Goal: Obtain resource: Download file/media

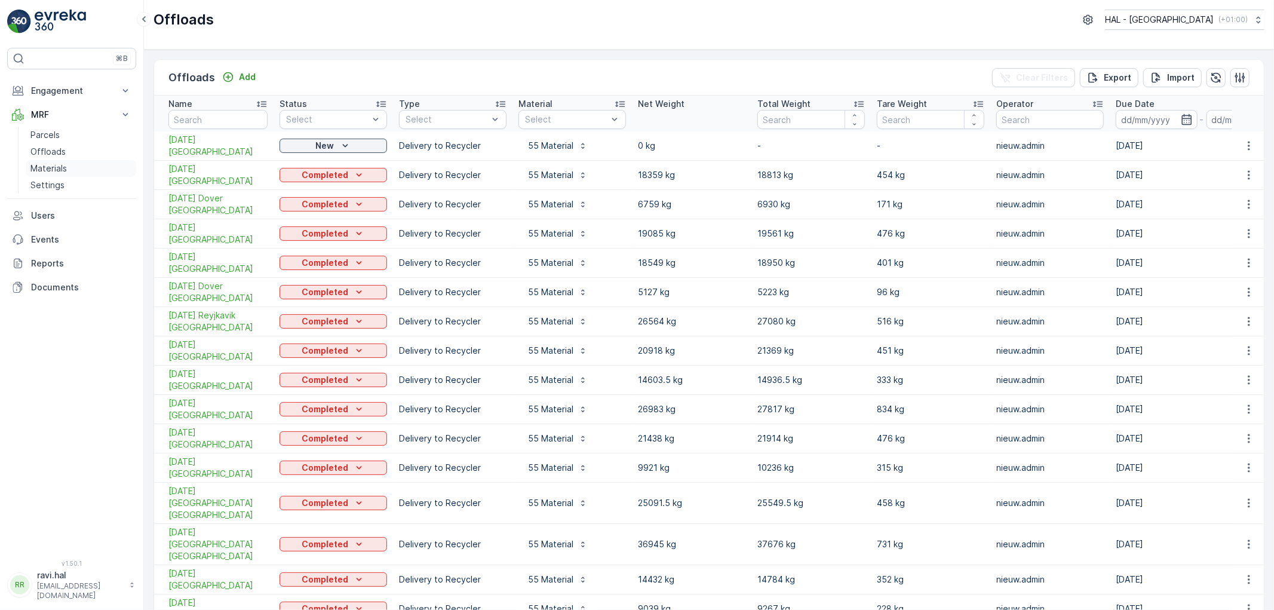
click at [56, 165] on p "Materials" at bounding box center [48, 168] width 36 height 12
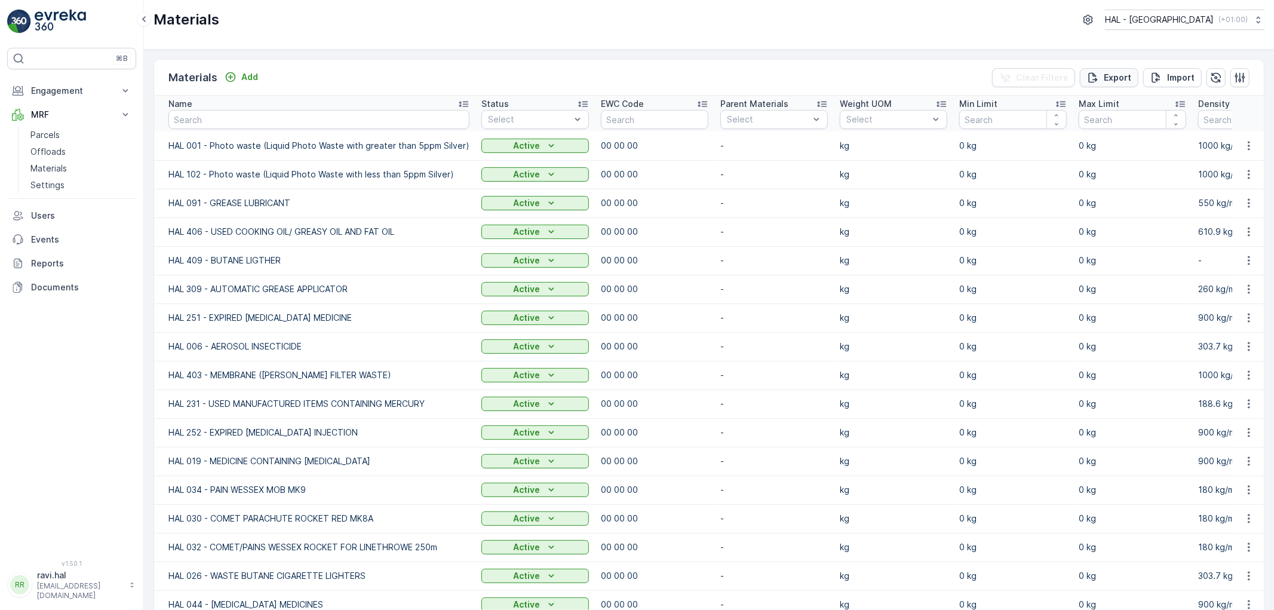
click at [1110, 78] on p "Export" at bounding box center [1117, 78] width 27 height 12
click at [1121, 66] on span "reports" at bounding box center [1177, 65] width 140 height 13
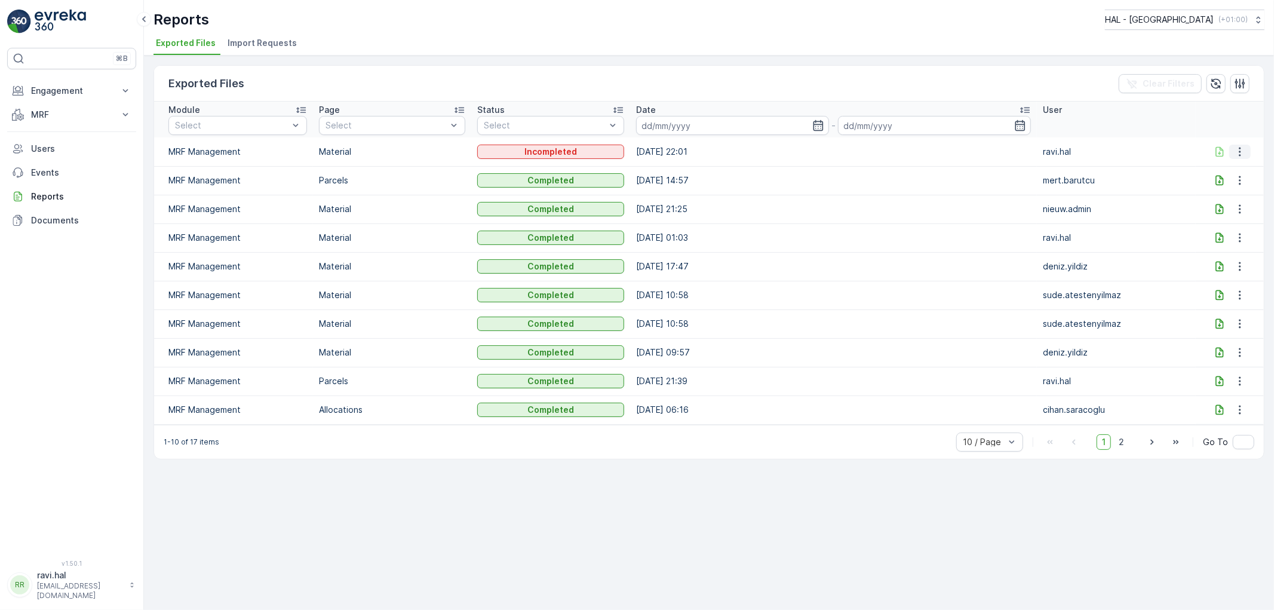
click at [1240, 152] on icon "button" at bounding box center [1240, 152] width 12 height 12
click at [1234, 169] on span "See More Details" at bounding box center [1234, 169] width 69 height 12
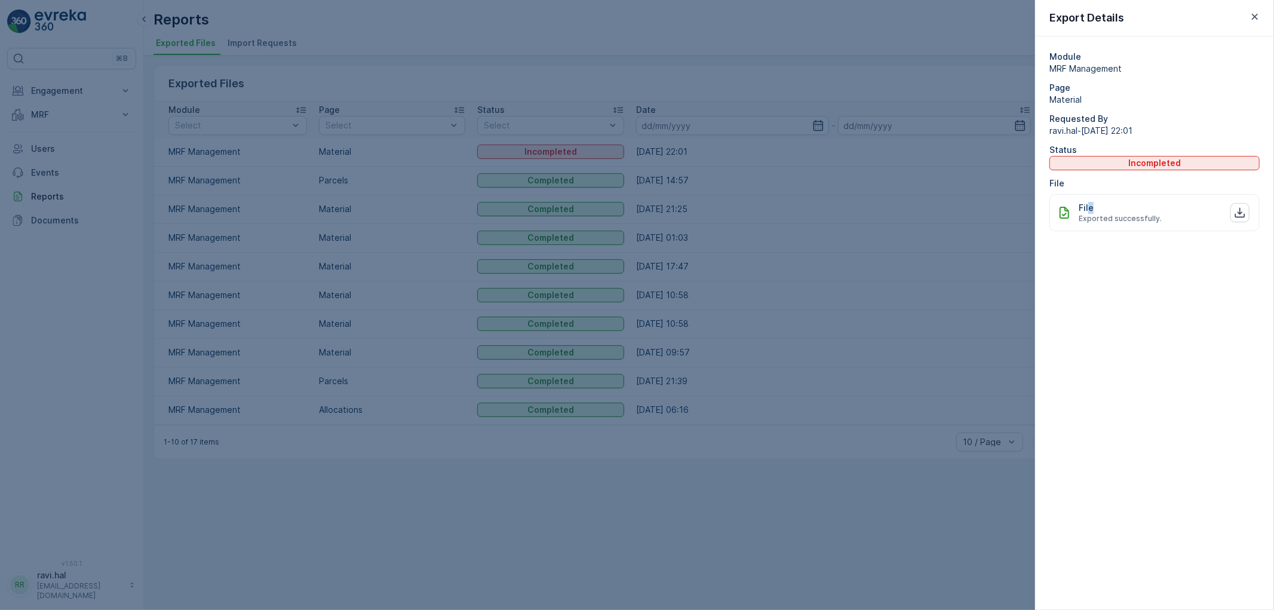
click at [1091, 213] on p "File" at bounding box center [1086, 208] width 15 height 12
click at [1066, 216] on icon at bounding box center [1064, 212] width 14 height 14
click at [1233, 213] on button "button" at bounding box center [1240, 212] width 19 height 19
click at [950, 341] on div at bounding box center [637, 305] width 1274 height 610
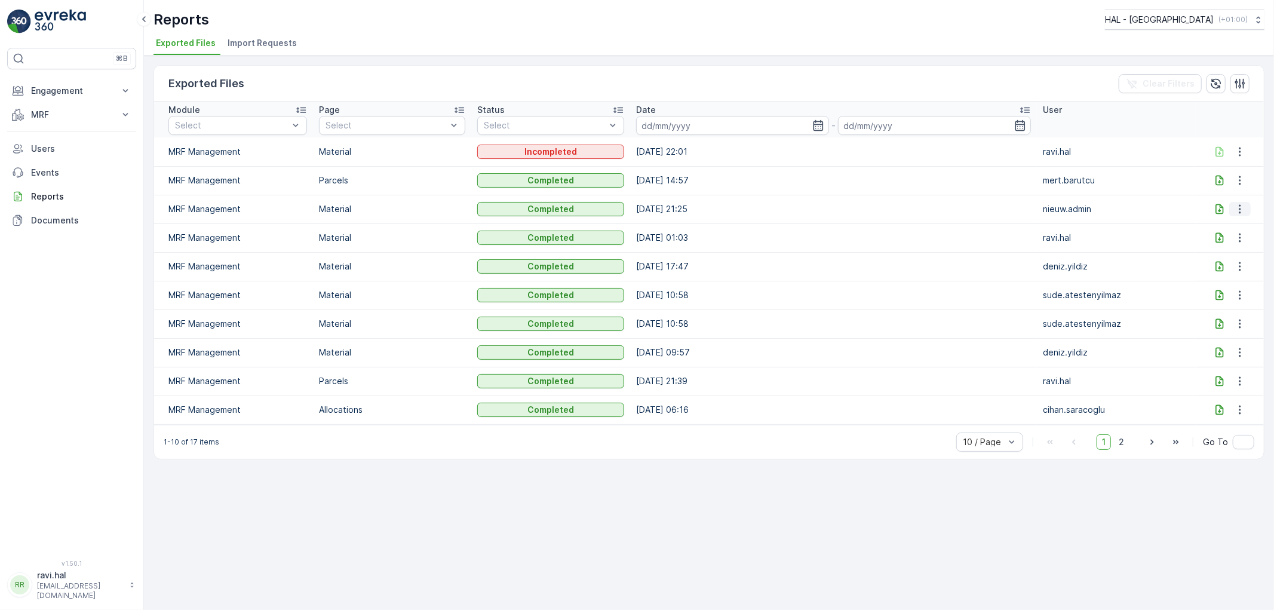
click at [1238, 210] on icon "button" at bounding box center [1240, 209] width 12 height 12
click at [1238, 222] on span "See More Details" at bounding box center [1234, 226] width 69 height 12
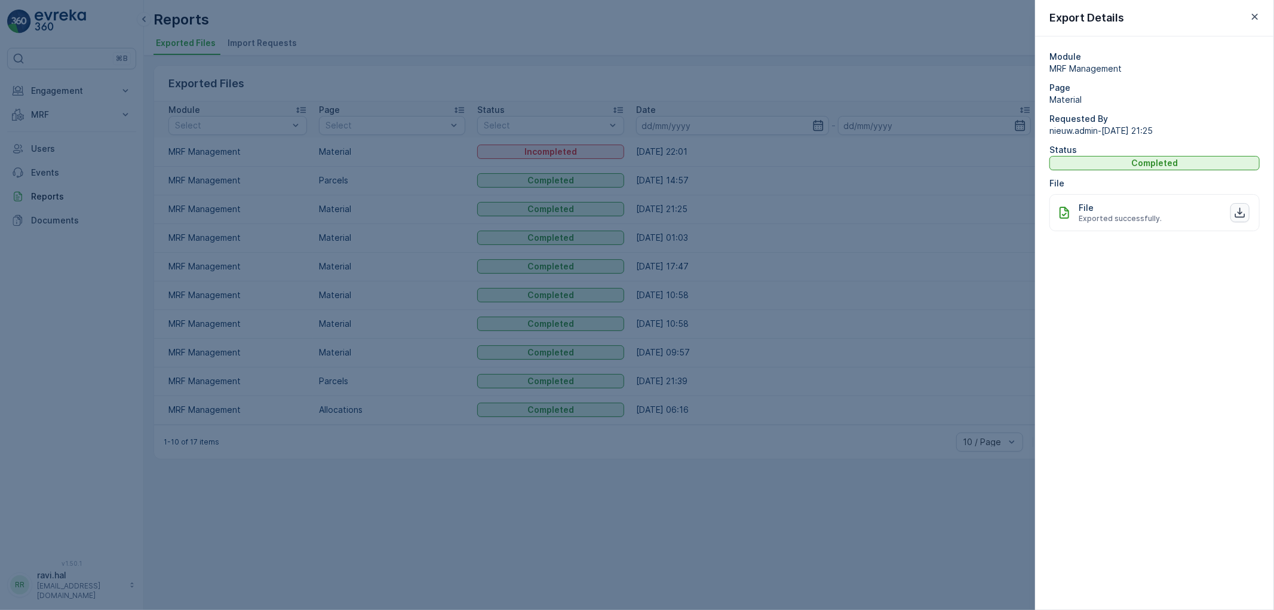
click at [1240, 216] on icon "button" at bounding box center [1240, 213] width 12 height 12
